Goal: Subscribe to service/newsletter

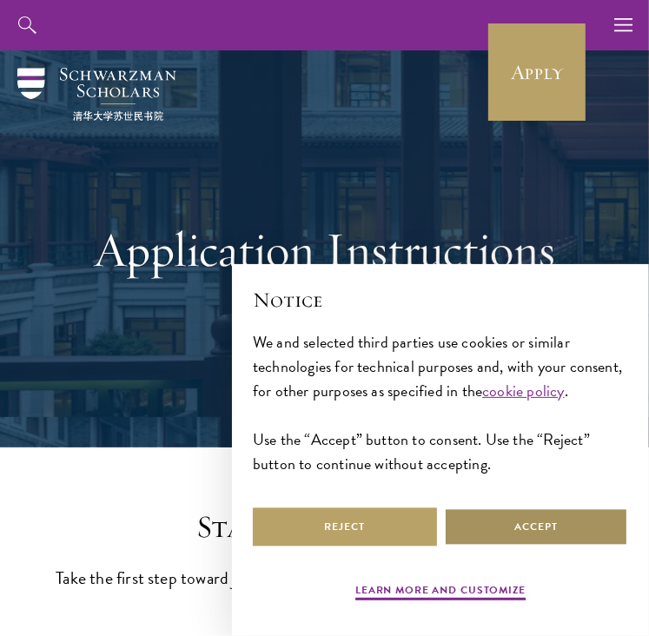
click at [533, 525] on button "Accept" at bounding box center [536, 527] width 184 height 39
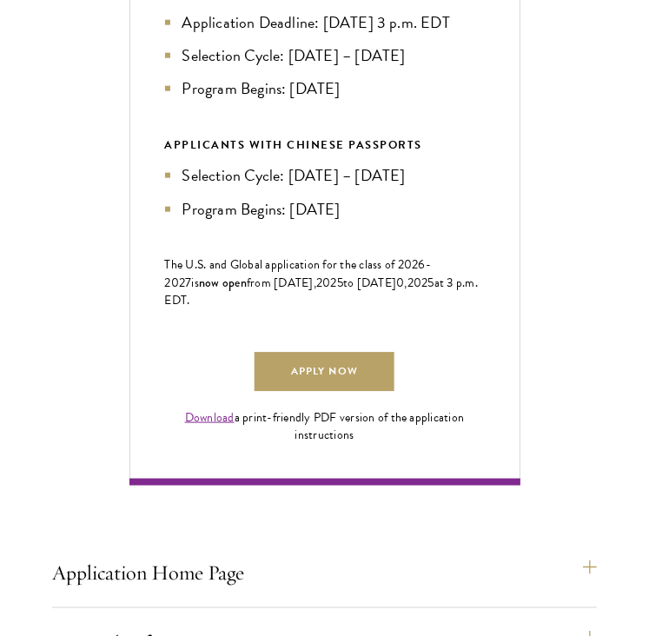
scroll to position [1008, 0]
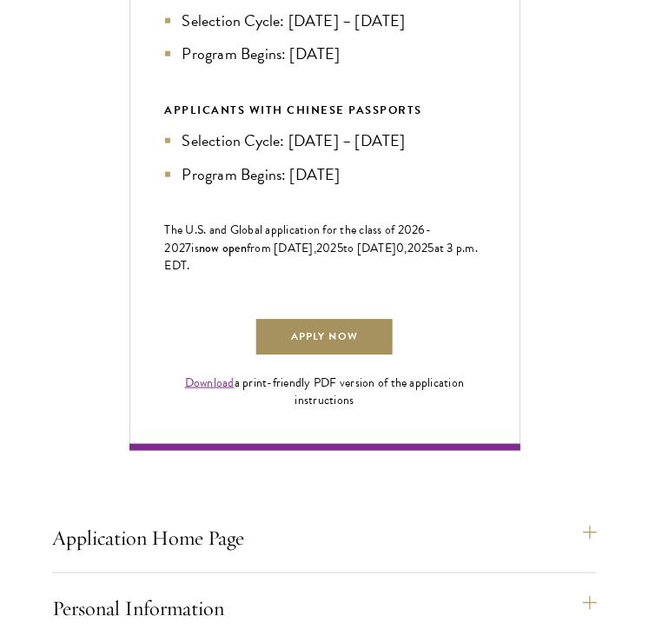
click at [351, 357] on link "Apply Now" at bounding box center [324, 337] width 139 height 39
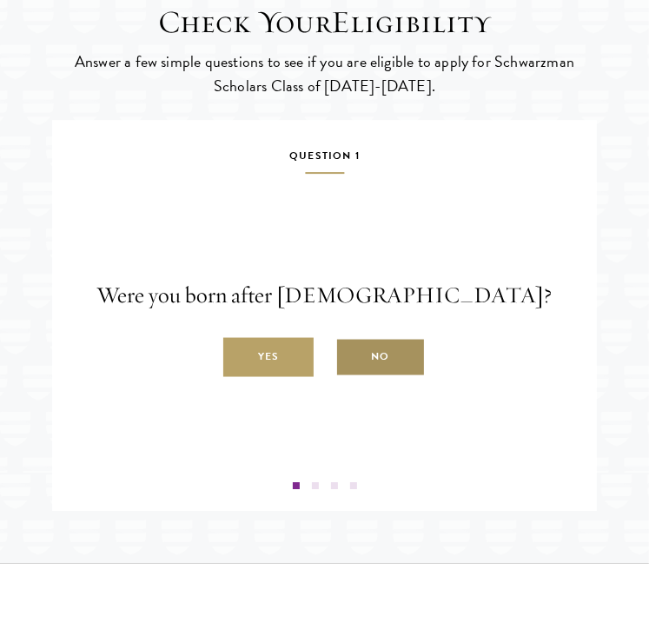
click at [362, 377] on label "No" at bounding box center [381, 357] width 90 height 39
click at [351, 356] on input "No" at bounding box center [344, 348] width 16 height 16
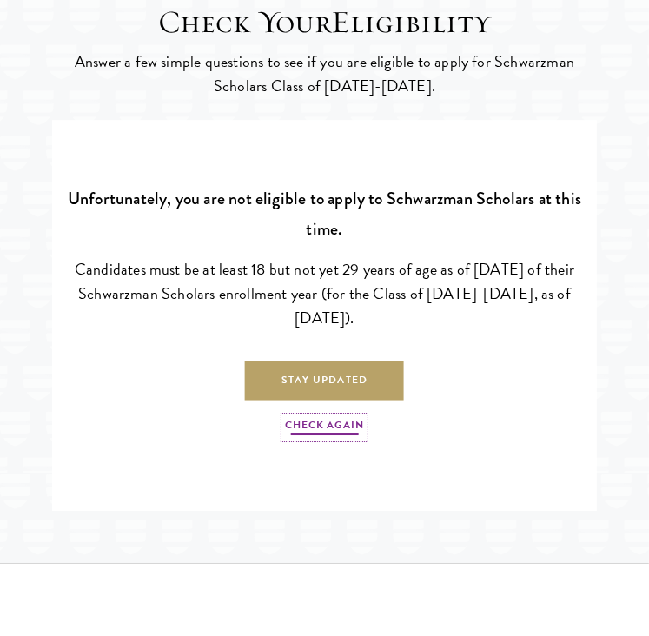
click at [336, 438] on link "Check Again" at bounding box center [324, 427] width 78 height 21
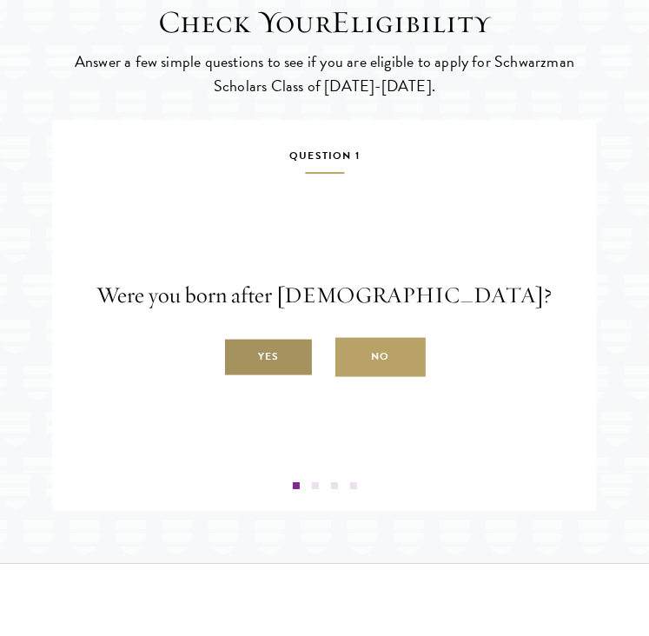
click at [289, 377] on label "Yes" at bounding box center [268, 357] width 90 height 39
click at [239, 356] on input "Yes" at bounding box center [231, 348] width 16 height 16
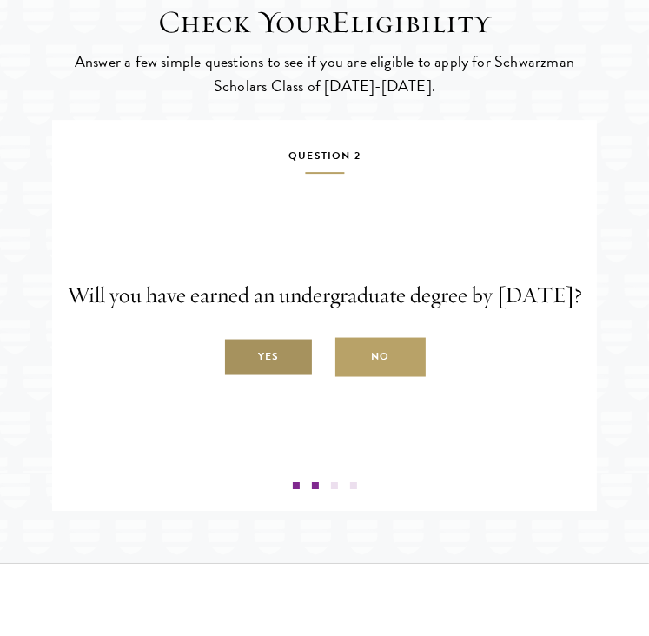
click at [290, 377] on label "Yes" at bounding box center [268, 357] width 90 height 39
click at [239, 356] on input "Yes" at bounding box center [231, 348] width 16 height 16
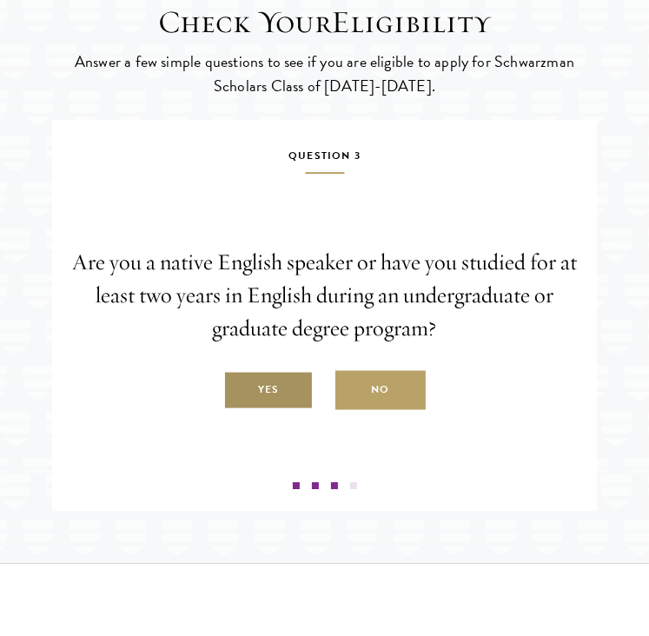
click at [283, 410] on label "Yes" at bounding box center [268, 390] width 90 height 39
click at [239, 389] on input "Yes" at bounding box center [231, 381] width 16 height 16
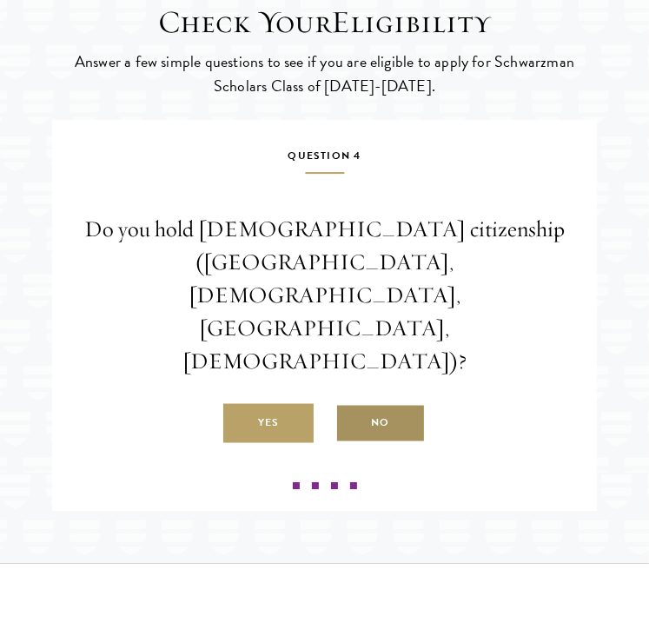
click at [381, 416] on label "No" at bounding box center [381, 423] width 90 height 39
click at [351, 416] on input "No" at bounding box center [344, 414] width 16 height 16
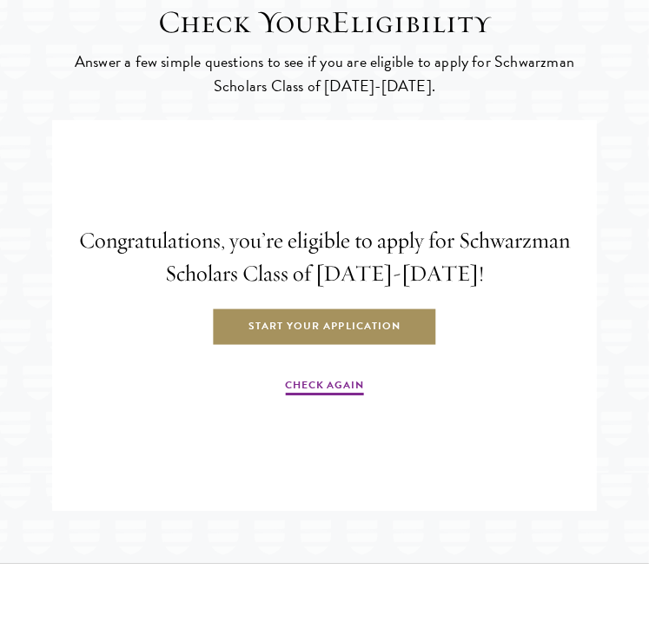
click at [338, 347] on link "Start Your Application" at bounding box center [324, 327] width 225 height 39
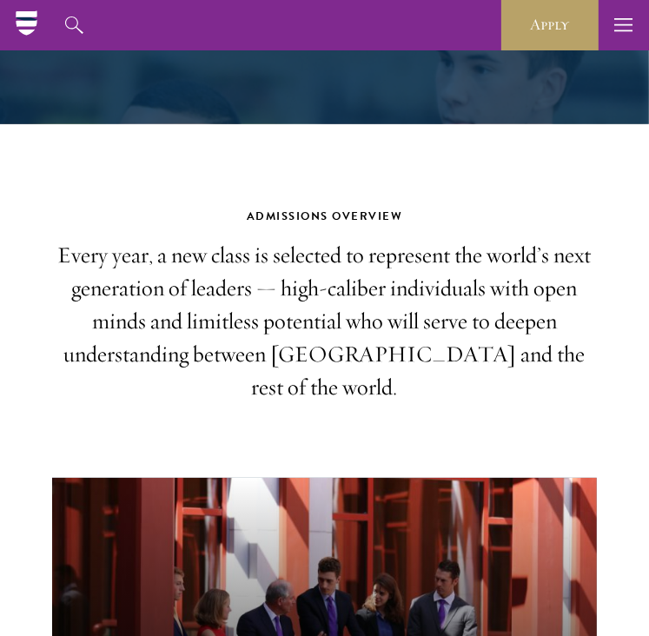
scroll to position [383, 0]
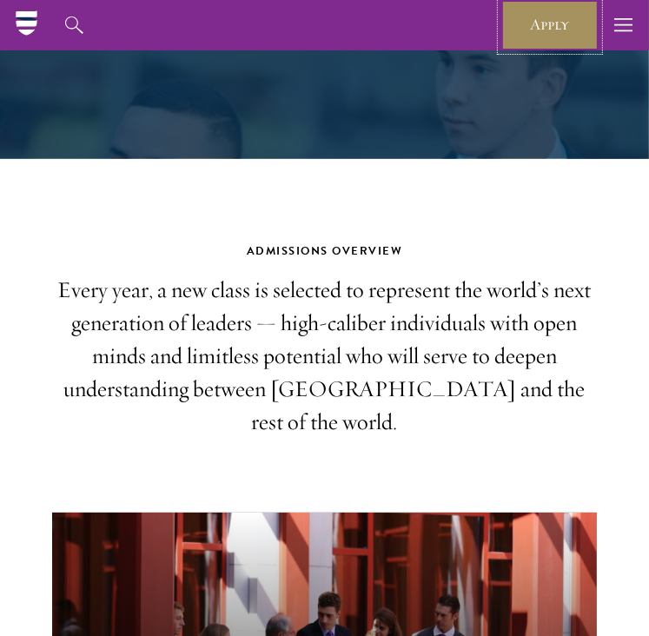
click at [536, 35] on link "Apply" at bounding box center [550, 25] width 97 height 50
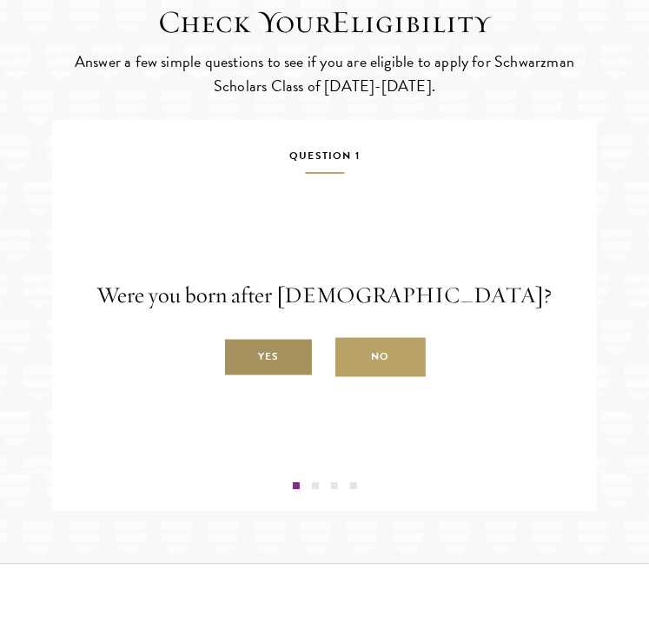
click at [283, 377] on label "Yes" at bounding box center [268, 357] width 90 height 39
click at [239, 356] on input "Yes" at bounding box center [231, 348] width 16 height 16
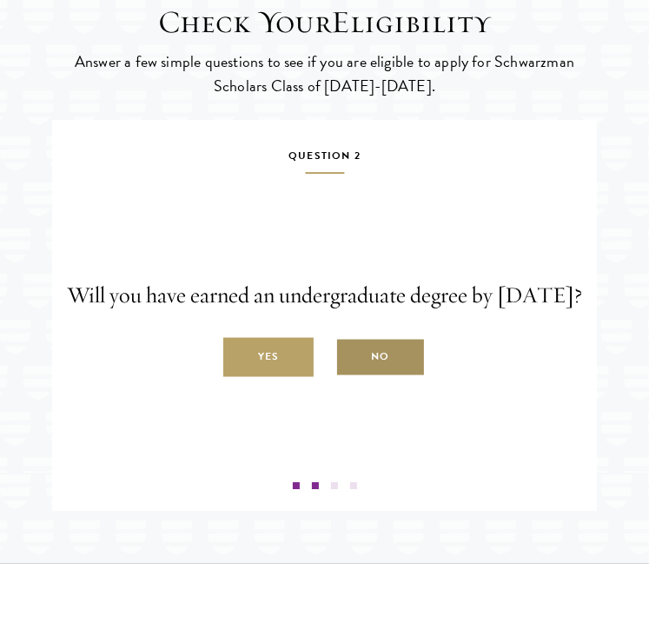
click at [355, 377] on label "No" at bounding box center [381, 357] width 90 height 39
click at [351, 356] on input "No" at bounding box center [344, 348] width 16 height 16
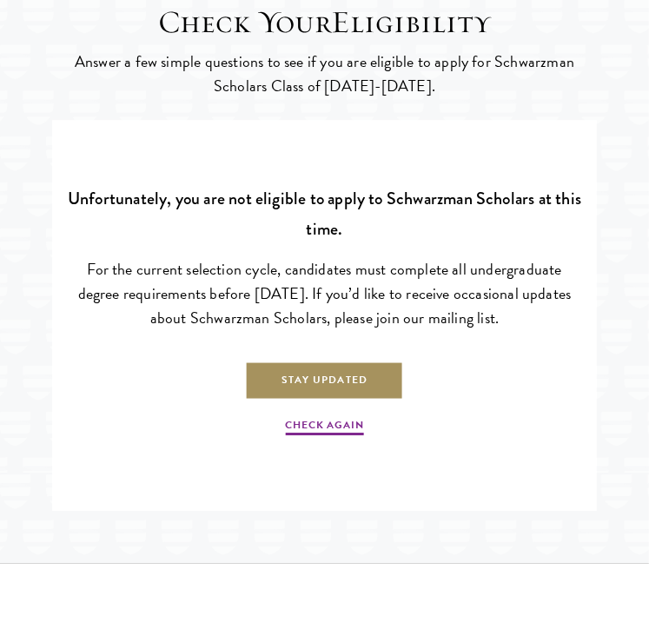
click at [328, 400] on link "Stay Updated" at bounding box center [324, 380] width 159 height 39
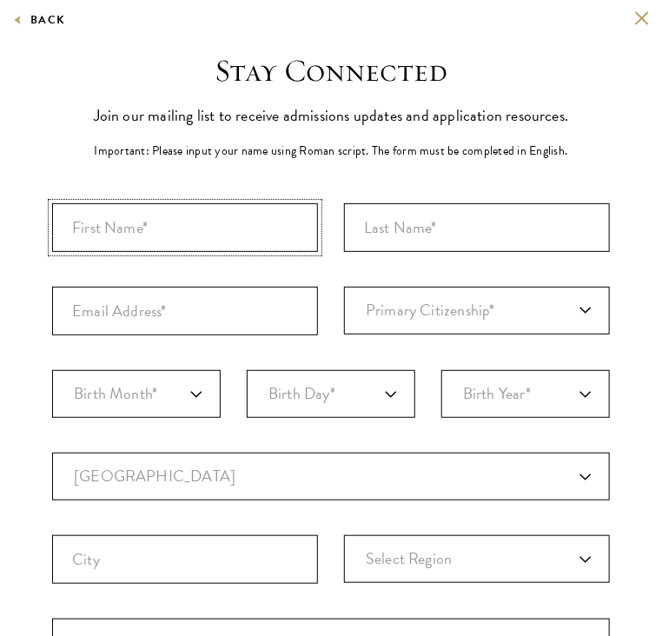
click at [127, 219] on input "First Name*" at bounding box center [185, 227] width 266 height 49
type input "choolwe"
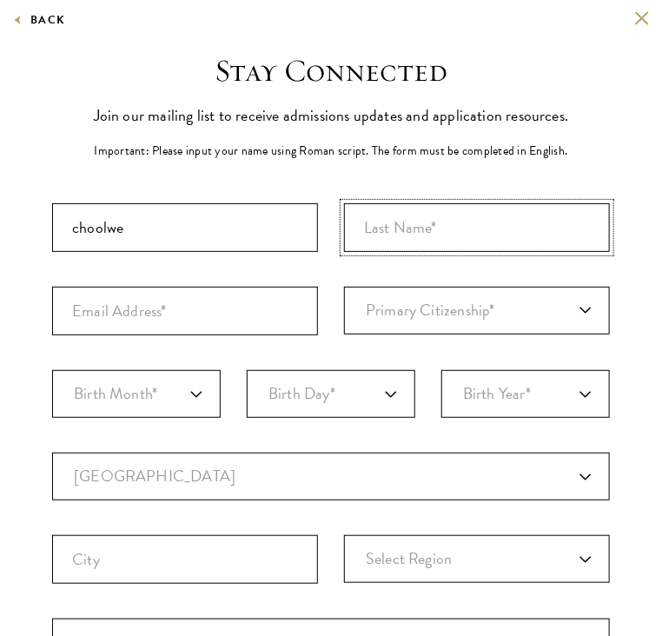
click at [380, 238] on input "Last Name (Family Name)*" at bounding box center [477, 227] width 266 height 49
type input "muleya"
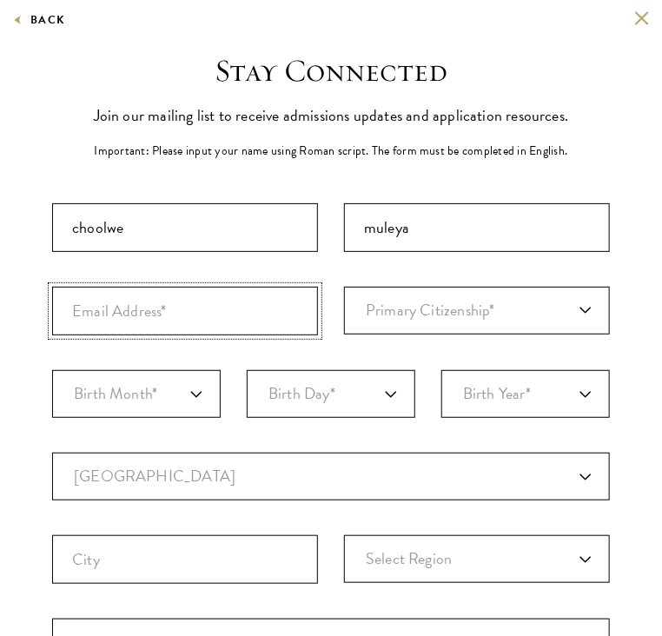
click at [188, 319] on input "Email Address*" at bounding box center [185, 311] width 266 height 49
type input "[EMAIL_ADDRESS][DOMAIN_NAME]"
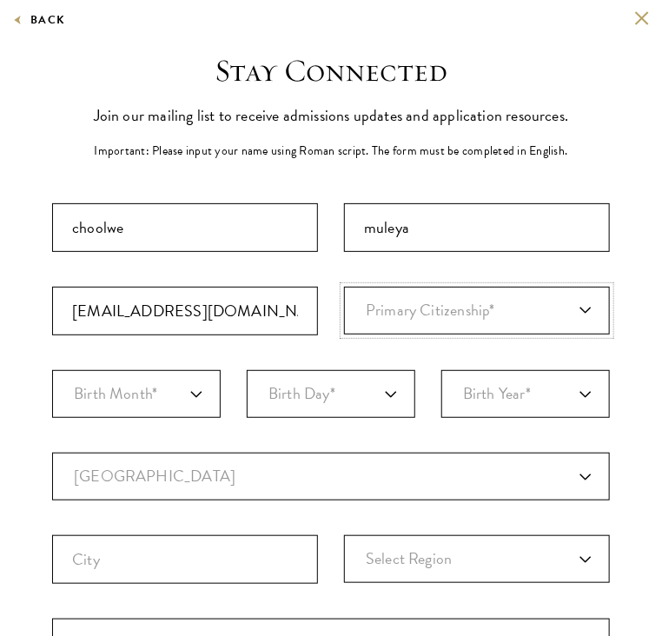
click at [404, 323] on select "Primary Citizenship* [GEOGRAPHIC_DATA] [DEMOGRAPHIC_DATA] [DEMOGRAPHIC_DATA] [D…" at bounding box center [477, 311] width 266 height 48
select select "ZA"
click at [344, 287] on select "Primary Citizenship* [GEOGRAPHIC_DATA] [DEMOGRAPHIC_DATA] [DEMOGRAPHIC_DATA] [D…" at bounding box center [477, 311] width 266 height 48
click at [111, 399] on select "Birth Month* January February March April May June July August September Octobe…" at bounding box center [136, 394] width 169 height 48
select select "06"
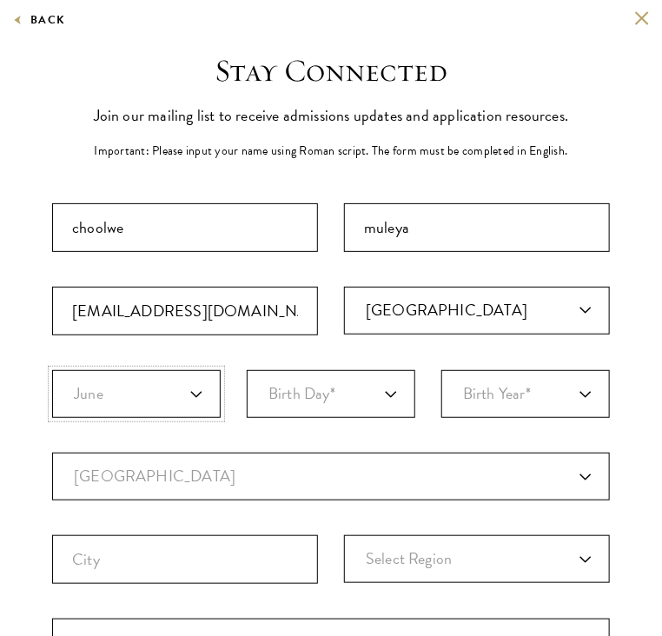
click at [52, 370] on select "Birth Month* January February March April May June July August September Octobe…" at bounding box center [136, 394] width 169 height 48
click at [299, 386] on select "Birth Day* 1 2 3 4 5 6 7 8 9 10 11 12 13 14 15 16 17 18 19 20 21 22 23 24 25 26…" at bounding box center [331, 394] width 169 height 48
select select "28"
click at [247, 370] on select "Birth Day* 1 2 3 4 5 6 7 8 9 10 11 12 13 14 15 16 17 18 19 20 21 22 23 24 25 26…" at bounding box center [331, 394] width 169 height 48
click at [496, 404] on select "Birth Year* [DEMOGRAPHIC_DATA] [DEMOGRAPHIC_DATA] [DEMOGRAPHIC_DATA] [DEMOGRAPH…" at bounding box center [526, 394] width 169 height 48
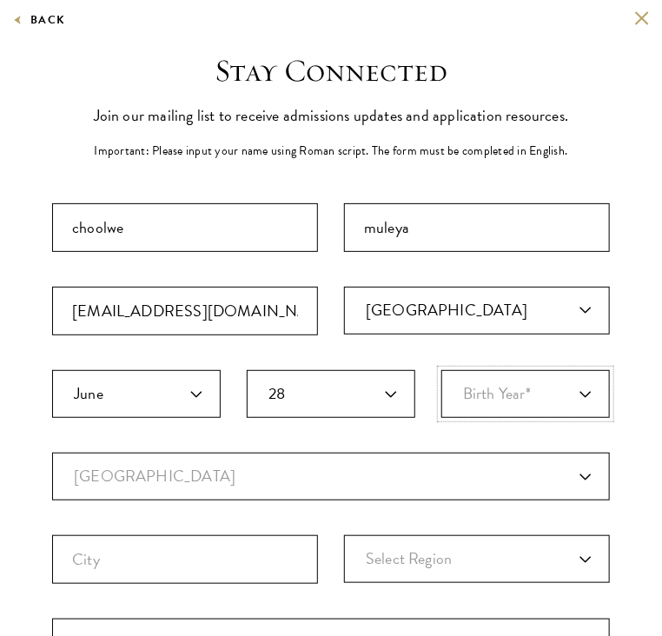
select select "1997"
click at [442, 370] on select "Birth Year* [DEMOGRAPHIC_DATA] [DEMOGRAPHIC_DATA] [DEMOGRAPHIC_DATA] [DEMOGRAPH…" at bounding box center [526, 394] width 169 height 48
click at [198, 483] on select "Current Country [GEOGRAPHIC_DATA] [GEOGRAPHIC_DATA] [GEOGRAPHIC_DATA] [GEOGRAPH…" at bounding box center [331, 477] width 558 height 48
select select "ZA"
click at [52, 453] on select "Current Country [GEOGRAPHIC_DATA] [GEOGRAPHIC_DATA] [GEOGRAPHIC_DATA] [GEOGRAPH…" at bounding box center [331, 477] width 558 height 48
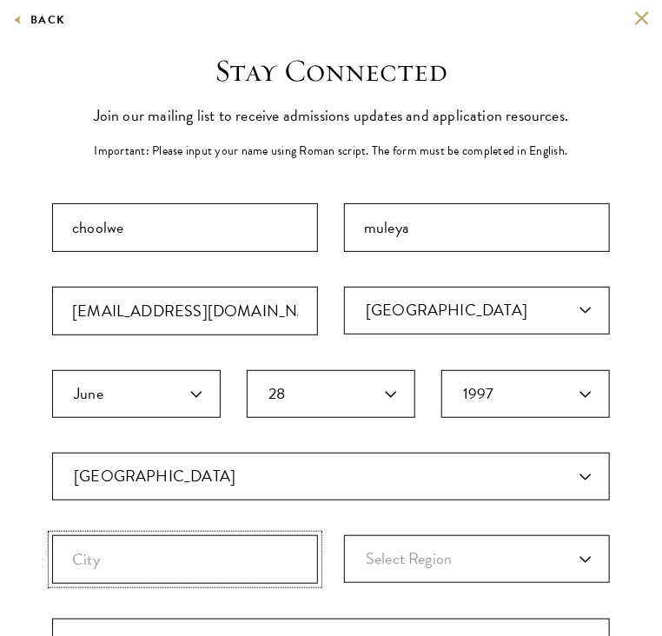
click at [191, 554] on input "City" at bounding box center [185, 560] width 266 height 49
click at [524, 573] on select "Select Region Central [GEOGRAPHIC_DATA] [GEOGRAPHIC_DATA] [GEOGRAPHIC_DATA] [GE…" at bounding box center [477, 560] width 266 height 48
select select "Southern"
click at [344, 536] on select "Select Region Central [GEOGRAPHIC_DATA] [GEOGRAPHIC_DATA] [GEOGRAPHIC_DATA] [GE…" at bounding box center [477, 560] width 266 height 48
click at [180, 562] on input "City" at bounding box center [185, 560] width 266 height 49
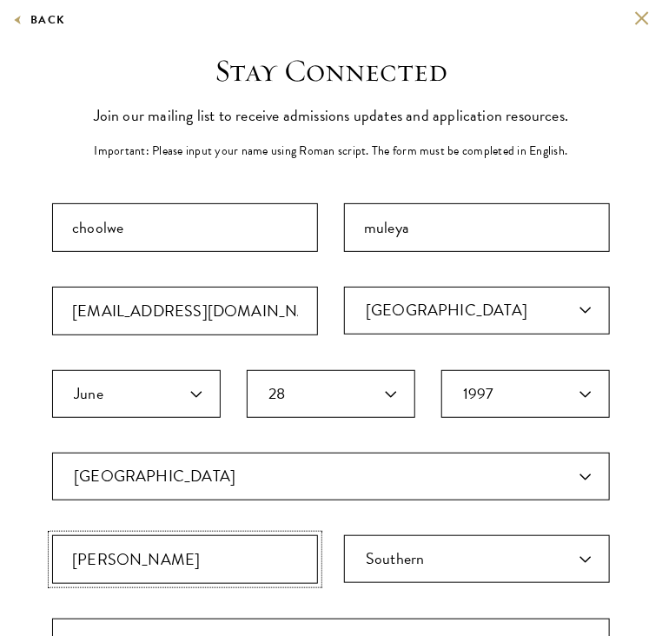
scroll to position [389, 0]
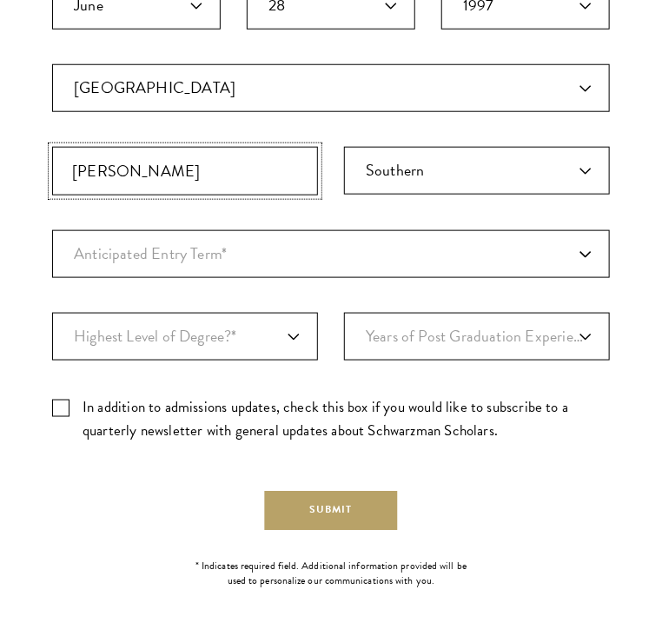
type input "[PERSON_NAME]"
click at [283, 263] on select "Anticipated Entry Term* [DATE] (Application opens [DATE]) Just Exploring" at bounding box center [331, 254] width 558 height 48
select select "e64b8ab3-eabb-4867-96d5-7e6b4840665f"
click at [52, 230] on select "Anticipated Entry Term* [DATE] (Application opens [DATE]) Just Exploring" at bounding box center [331, 254] width 558 height 48
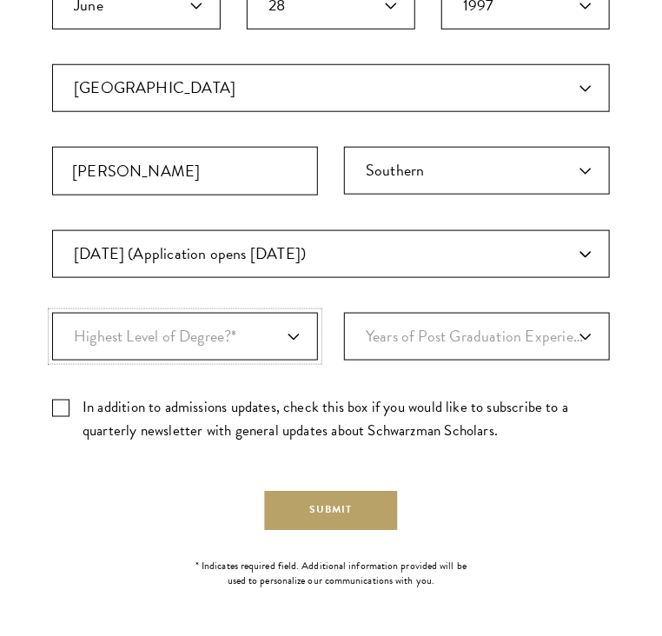
click at [270, 332] on select "Highest Level of Degree?* PHD Bachelor's Master's Current Undergraduate Student" at bounding box center [185, 337] width 266 height 48
select select "baef124f-e103-44b1-8ca6-5d0669438e44"
click at [52, 313] on select "Highest Level of Degree?* PHD Bachelor's Master's Current Undergraduate Student" at bounding box center [185, 337] width 266 height 48
click at [469, 331] on select "Years of Post Graduation Experience?* 1 2 3 4 5 6 7 8 9 10" at bounding box center [477, 337] width 266 height 48
select select "2"
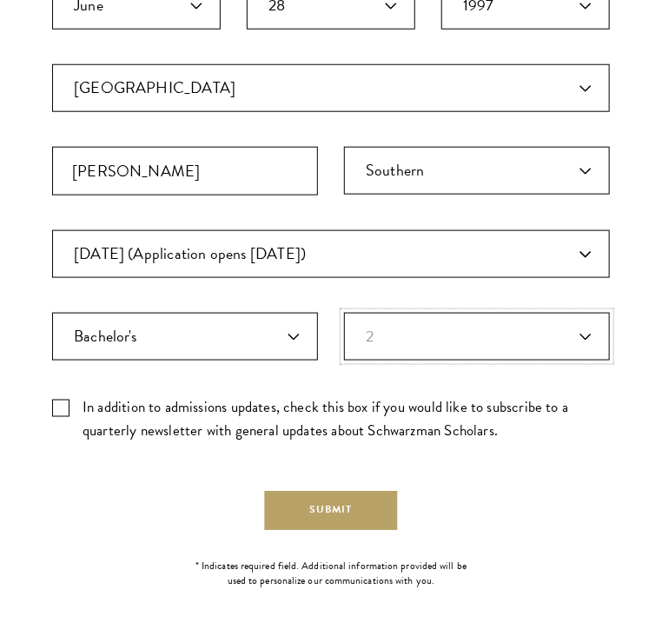
click at [344, 313] on select "Years of Post Graduation Experience?* 1 2 3 4 5 6 7 8 9 10" at bounding box center [477, 337] width 266 height 48
click at [63, 411] on label "In addition to admissions updates, check this box if you would like to subscrib…" at bounding box center [331, 419] width 558 height 47
click at [63, 407] on input "In addition to admissions updates, check this box if you would like to subscrib…" at bounding box center [331, 401] width 558 height 11
checkbox input "true"
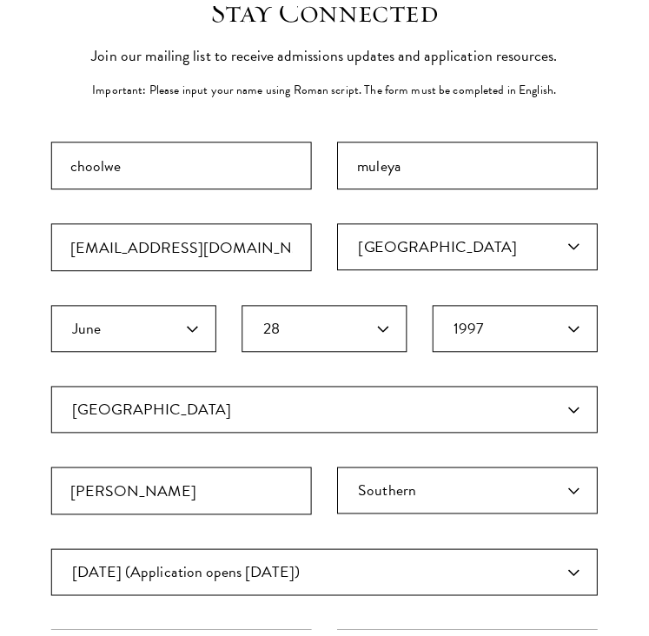
scroll to position [0, 0]
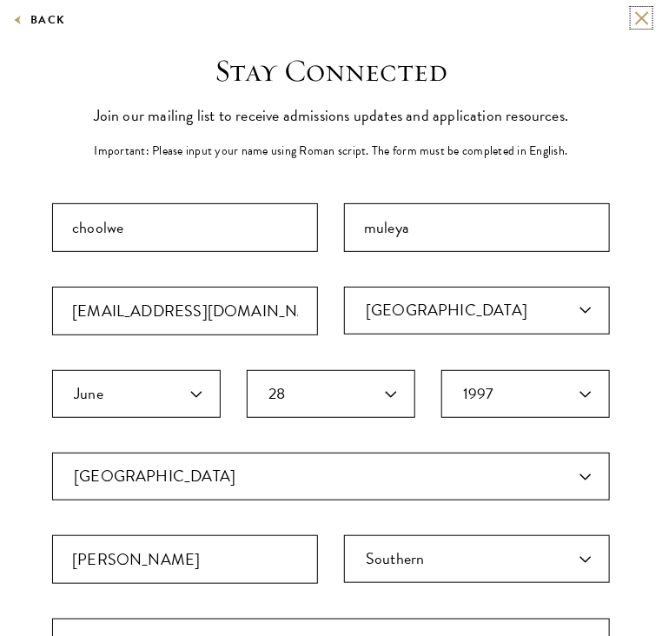
click at [635, 23] on button at bounding box center [642, 17] width 15 height 15
